Goal: Navigation & Orientation: Find specific page/section

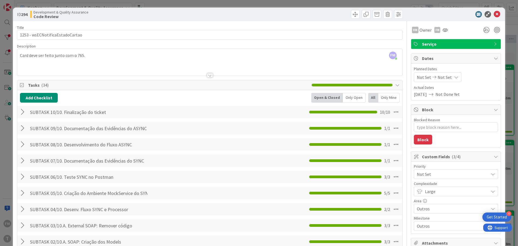
scroll to position [108, 106]
click at [496, 15] on icon at bounding box center [497, 14] width 6 height 6
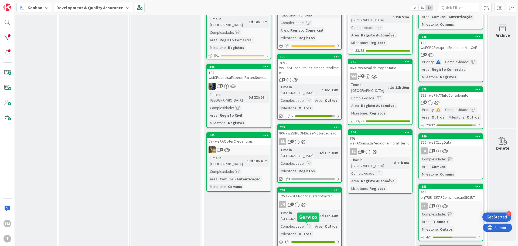
scroll to position [0, 106]
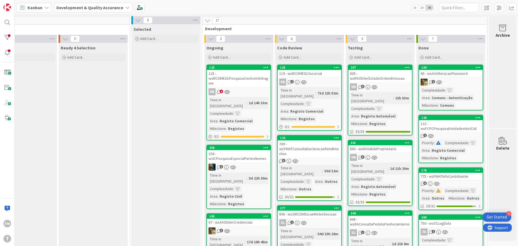
click at [244, 82] on div "118 - wsRCOMEOLPesquisaCentroArbitragem" at bounding box center [239, 78] width 64 height 17
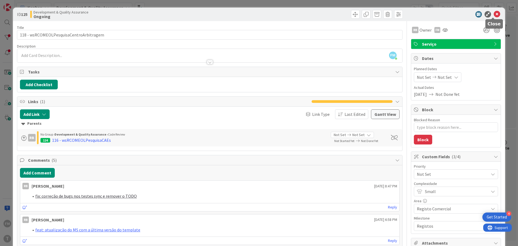
click at [495, 15] on icon at bounding box center [497, 14] width 6 height 6
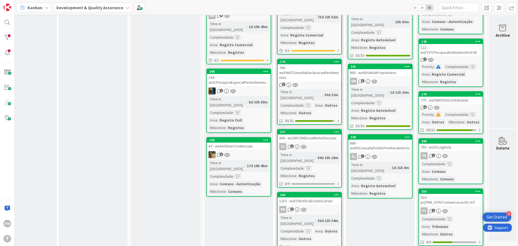
scroll to position [108, 106]
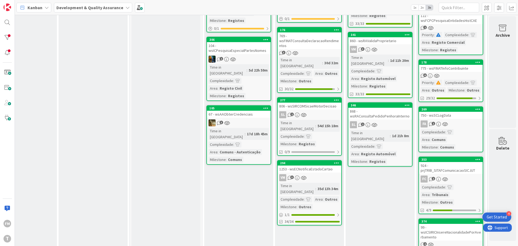
click at [360, 170] on div "Testing Add Card... 207 865 - wsRAObterEstadoOrdemEmissao VM 5 Time in [GEOGRAP…" at bounding box center [380, 134] width 69 height 398
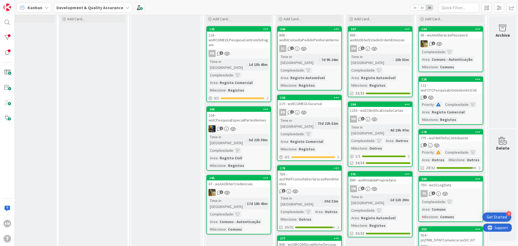
scroll to position [0, 106]
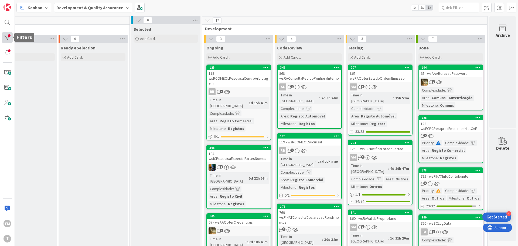
click at [11, 39] on div at bounding box center [7, 37] width 11 height 11
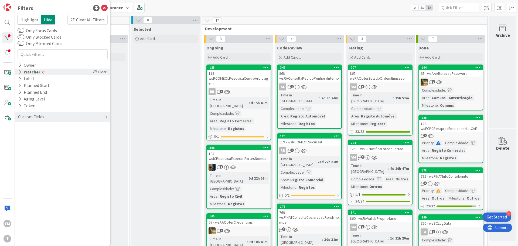
click at [21, 71] on icon at bounding box center [20, 72] width 4 height 5
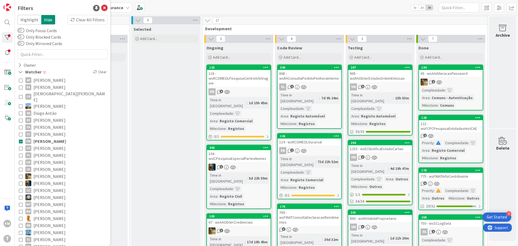
click at [22, 132] on icon at bounding box center [21, 134] width 4 height 4
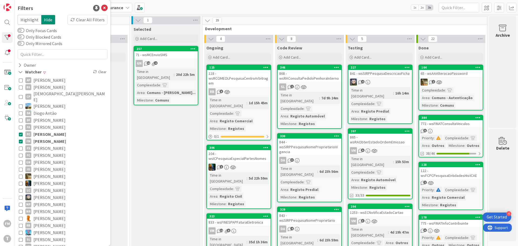
click at [347, 8] on div "Kanban Development & Quality Assurance 1x 2x 3x" at bounding box center [267, 7] width 504 height 15
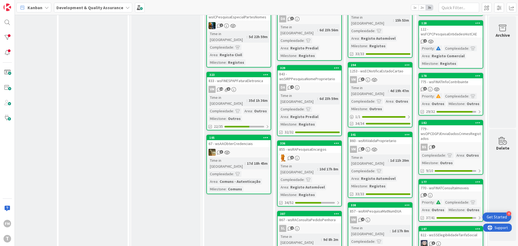
scroll to position [189, 106]
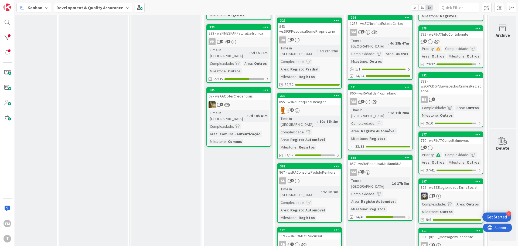
click at [315, 169] on div "867 - wsRAConsultaPedidoPenhora" at bounding box center [310, 172] width 64 height 7
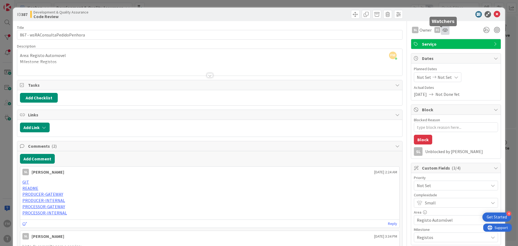
click at [443, 31] on icon at bounding box center [445, 30] width 5 height 4
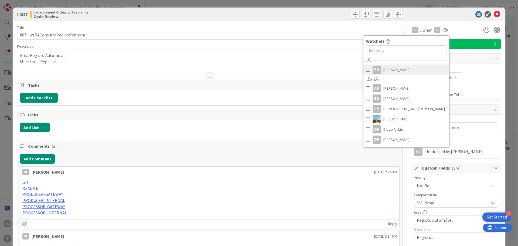
click at [366, 71] on span at bounding box center [368, 70] width 4 height 8
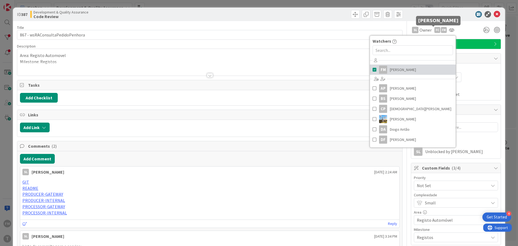
type textarea "x"
click at [440, 14] on div at bounding box center [454, 14] width 96 height 6
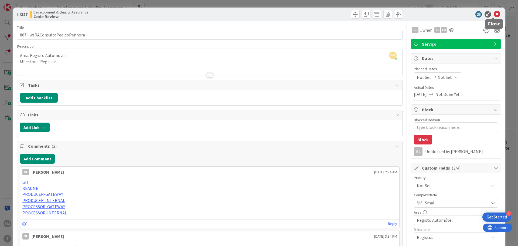
click at [495, 14] on icon at bounding box center [497, 14] width 6 height 6
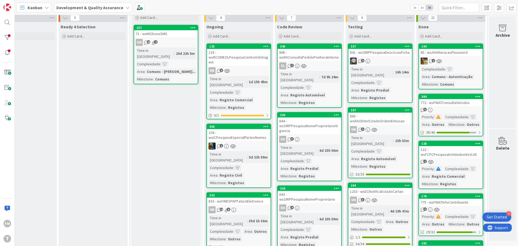
scroll to position [0, 106]
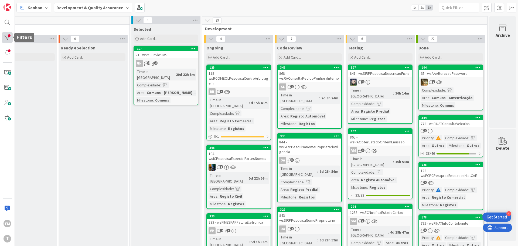
click at [7, 36] on div at bounding box center [7, 37] width 11 height 11
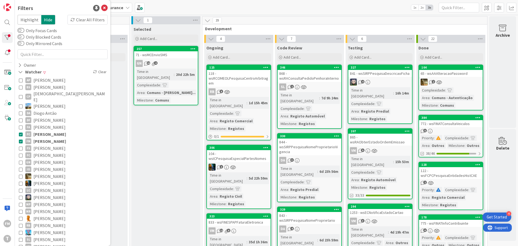
click at [20, 132] on icon at bounding box center [21, 134] width 4 height 4
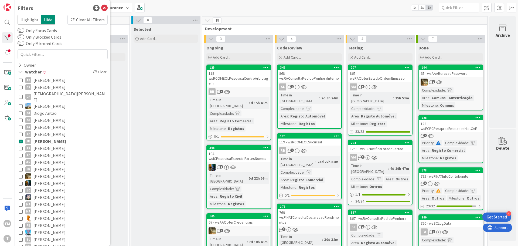
click at [323, 9] on div "Kanban Development & Quality Assurance 1x 2x 3x" at bounding box center [267, 7] width 504 height 15
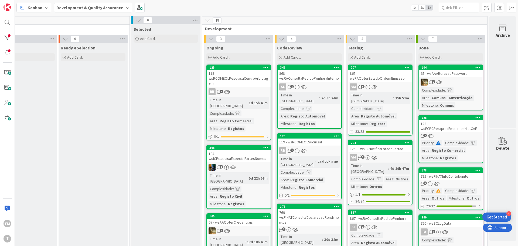
scroll to position [81, 106]
